Goal: Task Accomplishment & Management: Manage account settings

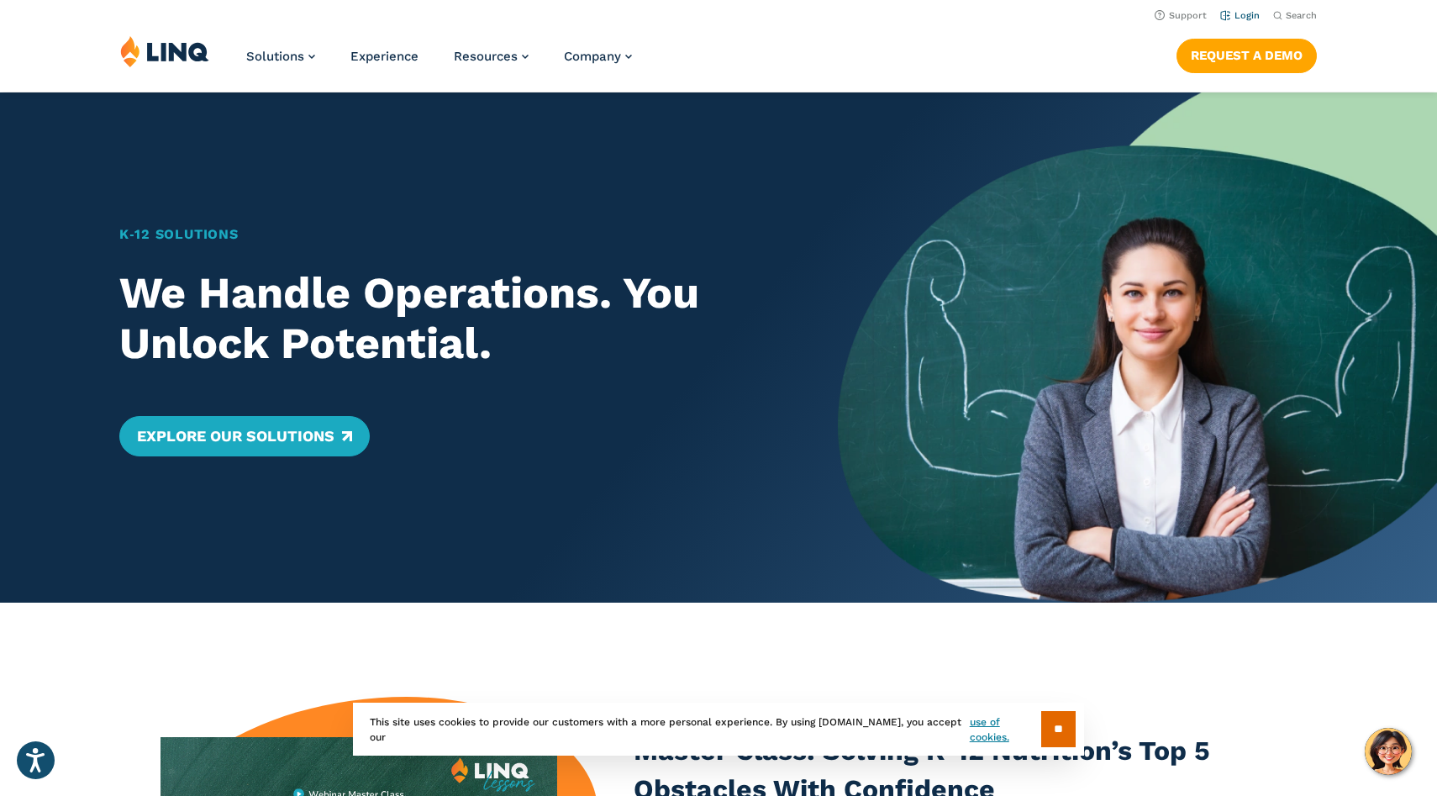
click at [1240, 17] on link "Login" at bounding box center [1240, 15] width 40 height 11
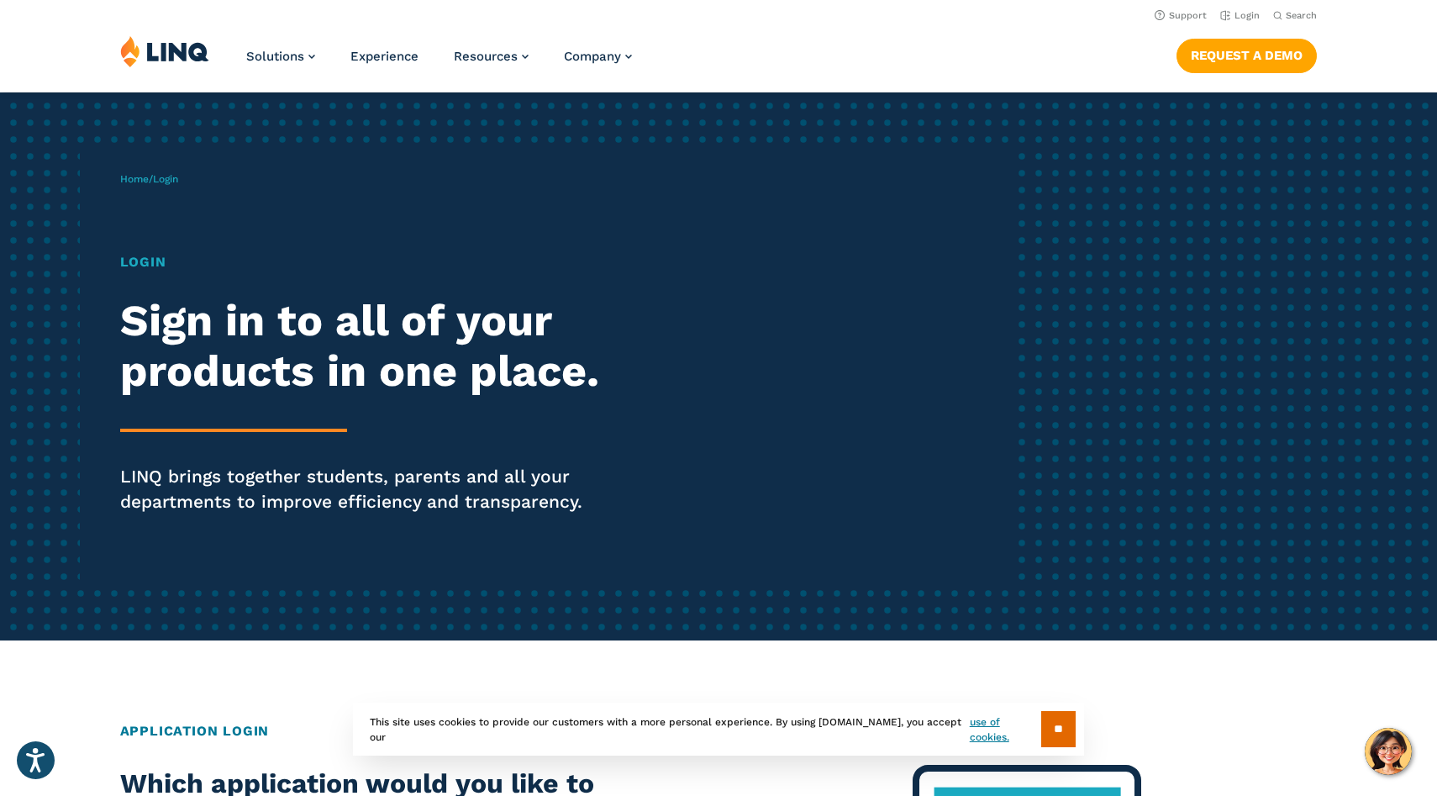
scroll to position [1, 0]
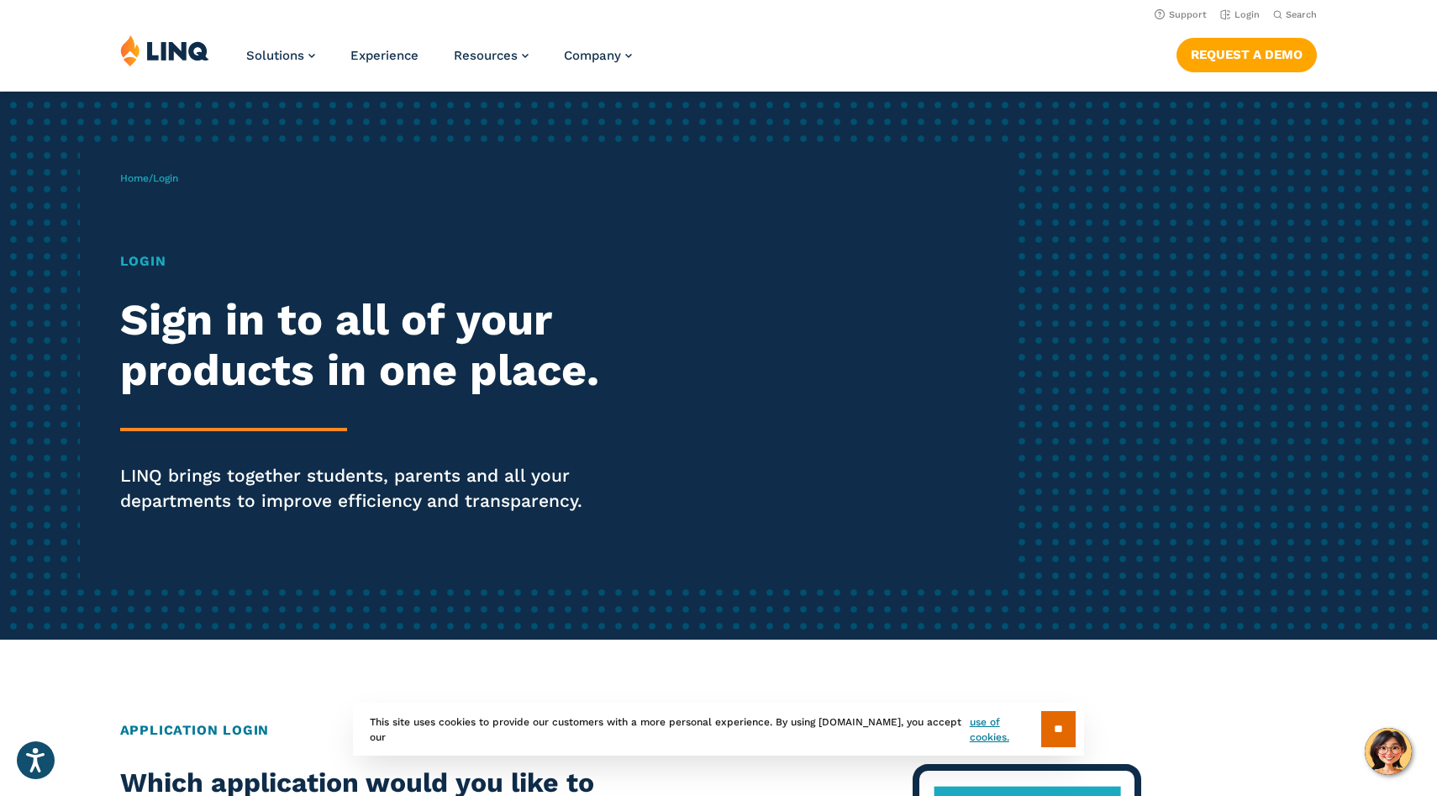
click at [172, 176] on span "Login" at bounding box center [165, 178] width 25 height 12
click at [143, 262] on h1 "Login" at bounding box center [397, 261] width 554 height 20
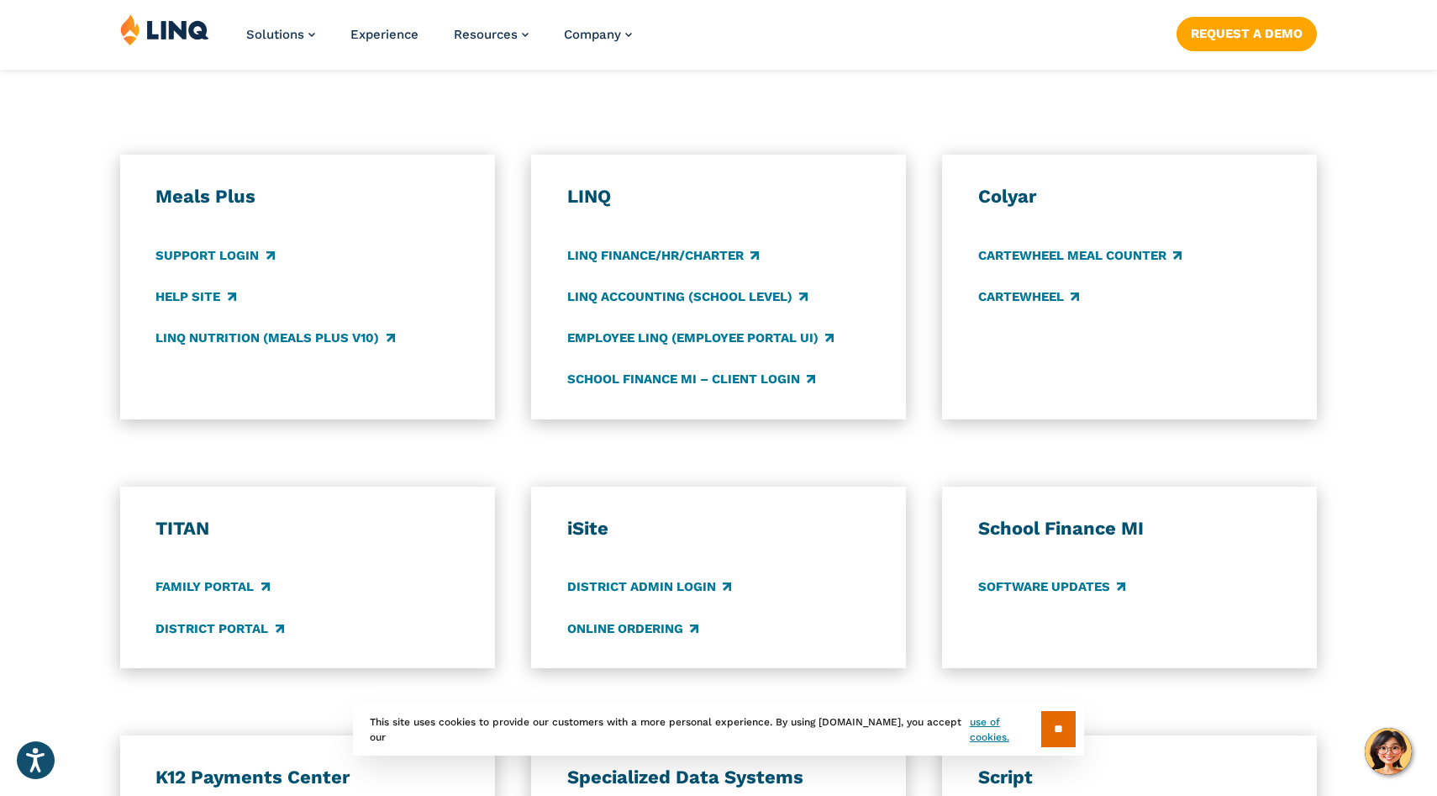
scroll to position [945, 0]
